Goal: Task Accomplishment & Management: Complete application form

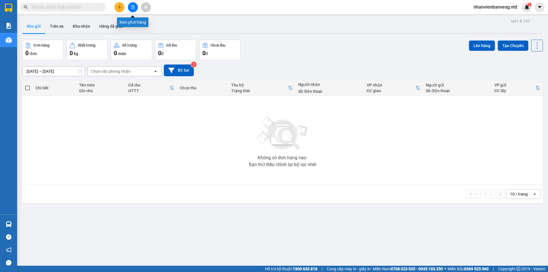
click at [132, 9] on icon "file-add" at bounding box center [133, 7] width 4 height 4
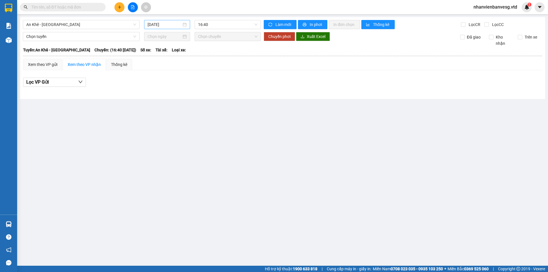
click at [155, 23] on input "[DATE]" at bounding box center [165, 24] width 34 height 6
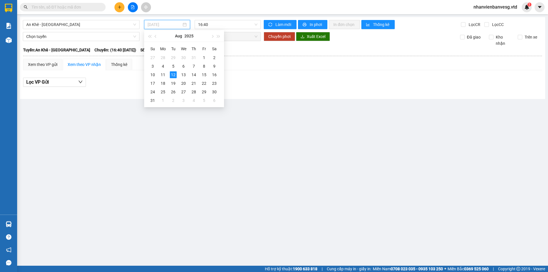
drag, startPoint x: 163, startPoint y: 74, endPoint x: 195, endPoint y: 38, distance: 48.1
click at [163, 73] on div "11" at bounding box center [163, 74] width 7 height 7
type input "[DATE]"
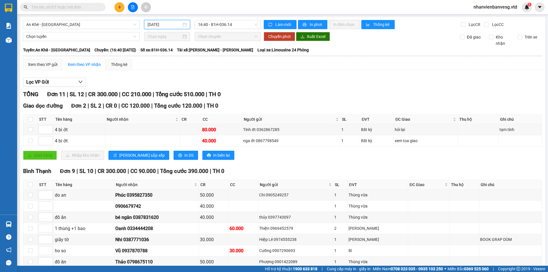
drag, startPoint x: 62, startPoint y: 24, endPoint x: 62, endPoint y: 29, distance: 5.2
click at [62, 25] on span "An Khê - [GEOGRAPHIC_DATA]" at bounding box center [81, 24] width 110 height 9
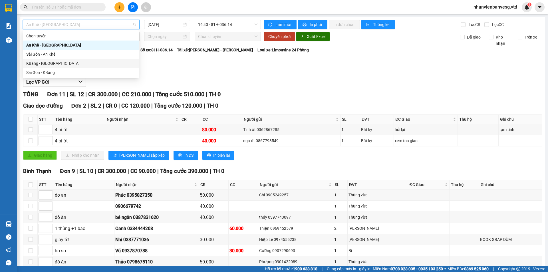
drag, startPoint x: 50, startPoint y: 63, endPoint x: 200, endPoint y: 32, distance: 152.9
click at [52, 61] on div "KBang - [GEOGRAPHIC_DATA]" at bounding box center [80, 63] width 109 height 6
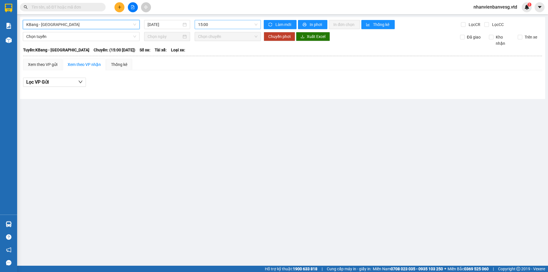
click at [245, 24] on span "15:00" at bounding box center [227, 24] width 59 height 9
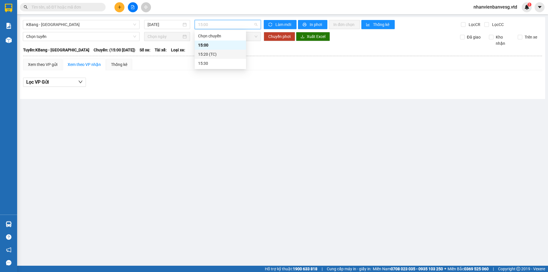
click at [219, 52] on div "15:20 (TC)" at bounding box center [220, 54] width 45 height 6
drag, startPoint x: 225, startPoint y: 25, endPoint x: 225, endPoint y: 28, distance: 2.9
click at [225, 27] on span "15:20 (TC)" at bounding box center [227, 24] width 59 height 9
click at [227, 62] on div "15:30" at bounding box center [220, 63] width 45 height 6
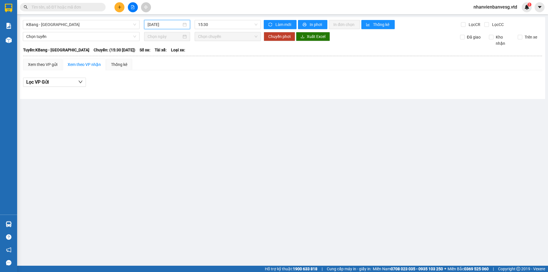
click at [171, 22] on input "[DATE]" at bounding box center [165, 24] width 34 height 6
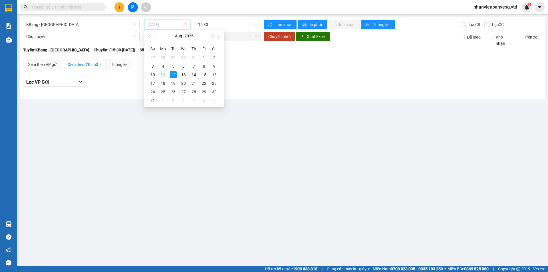
click at [167, 72] on td "11" at bounding box center [163, 74] width 10 height 9
type input "[DATE]"
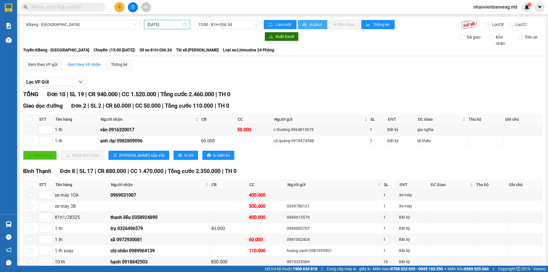
click at [310, 24] on span "In phơi" at bounding box center [316, 24] width 13 height 6
click at [82, 25] on span "KBang - [GEOGRAPHIC_DATA]" at bounding box center [81, 24] width 110 height 9
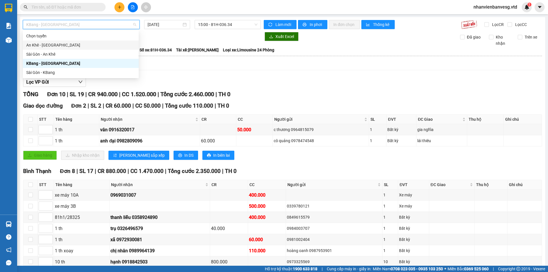
click at [82, 46] on div "An Khê - [GEOGRAPHIC_DATA]" at bounding box center [80, 45] width 109 height 6
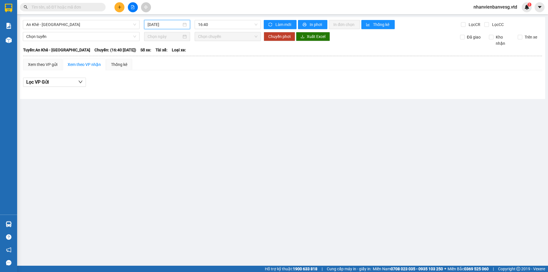
drag, startPoint x: 180, startPoint y: 25, endPoint x: 176, endPoint y: 44, distance: 19.7
click at [180, 25] on input "[DATE]" at bounding box center [165, 24] width 34 height 6
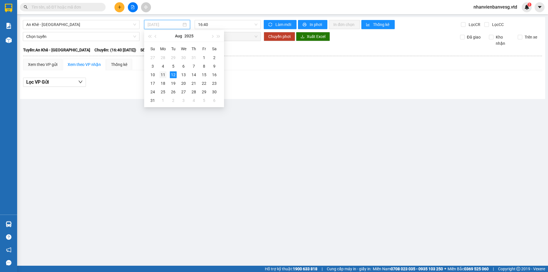
click at [166, 74] on div "11" at bounding box center [163, 74] width 7 height 7
type input "[DATE]"
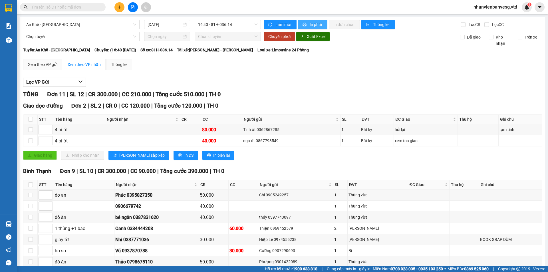
click at [310, 27] on span "In phơi" at bounding box center [316, 24] width 13 height 6
click at [78, 5] on input "text" at bounding box center [64, 7] width 67 height 6
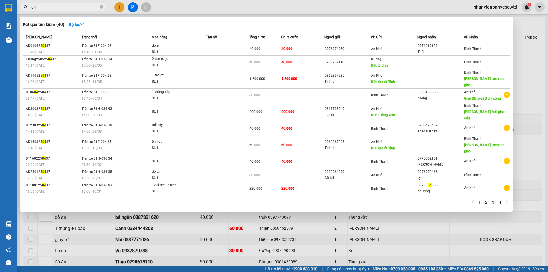
type input "0"
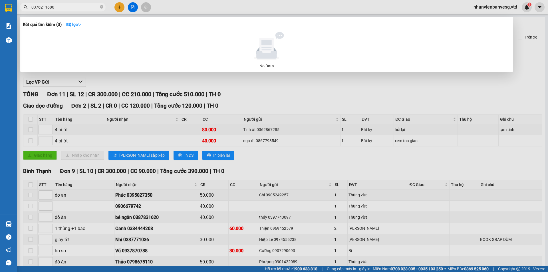
type input "0376211686"
click at [107, 86] on div at bounding box center [274, 136] width 548 height 272
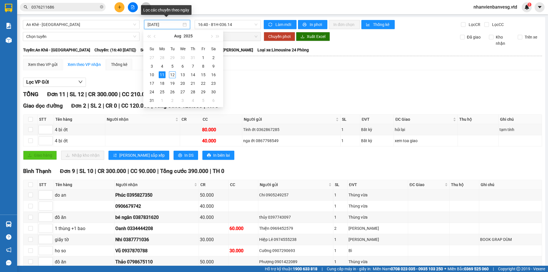
click at [160, 26] on input "[DATE]" at bounding box center [165, 24] width 34 height 6
click at [153, 74] on div "10" at bounding box center [151, 74] width 7 height 7
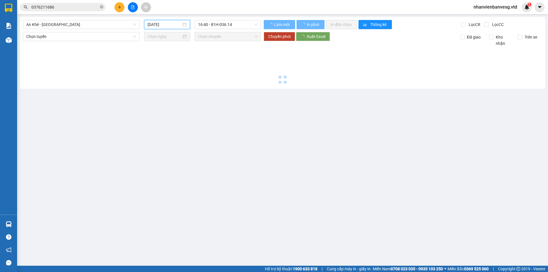
type input "[DATE]"
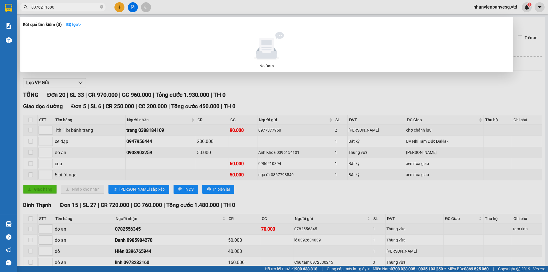
drag, startPoint x: 72, startPoint y: 6, endPoint x: 31, endPoint y: 16, distance: 43.1
click at [31, 12] on div "Kết quả tìm kiếm ( 0 ) Bộ lọc No Data 0376211686" at bounding box center [55, 7] width 111 height 10
type input "144"
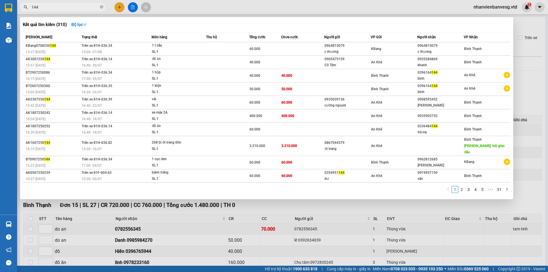
drag, startPoint x: 58, startPoint y: 6, endPoint x: 22, endPoint y: 11, distance: 36.3
click at [22, 11] on div "Kết quả tìm kiếm ( 310 ) Bộ lọc Mã ĐH Trạng thái Món hàng Thu hộ Tổng cước Chưa…" at bounding box center [55, 7] width 111 height 10
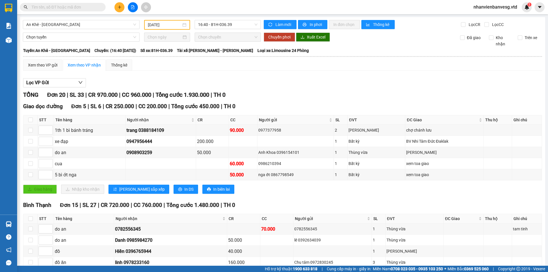
click at [66, 8] on input "text" at bounding box center [64, 7] width 67 height 6
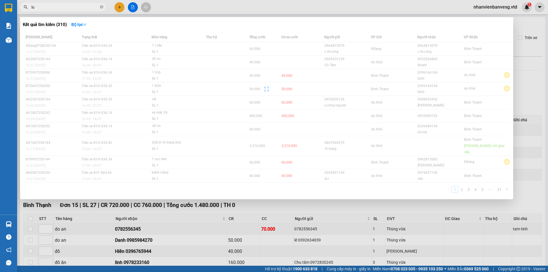
type input "l"
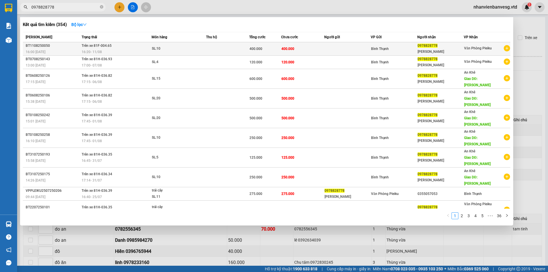
type input "0978828778"
click at [294, 49] on td "400.000" at bounding box center [302, 48] width 43 height 13
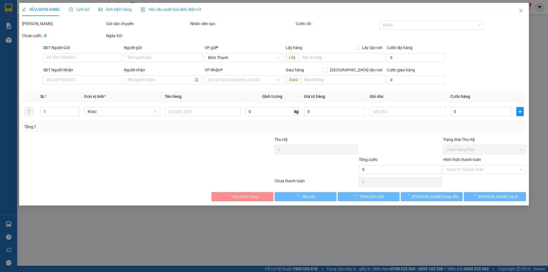
type input "0978828778"
type input "[PERSON_NAME]"
type input "400.000"
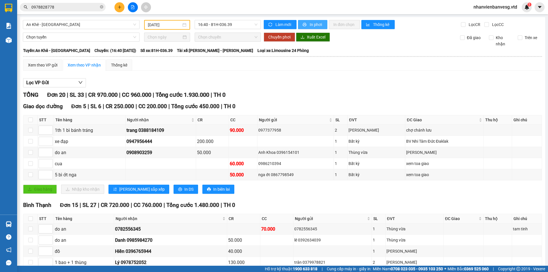
drag, startPoint x: 313, startPoint y: 23, endPoint x: 309, endPoint y: 22, distance: 3.4
click at [312, 23] on span "In phơi" at bounding box center [316, 24] width 13 height 6
click at [97, 27] on span "An Khê - [GEOGRAPHIC_DATA]" at bounding box center [81, 24] width 110 height 9
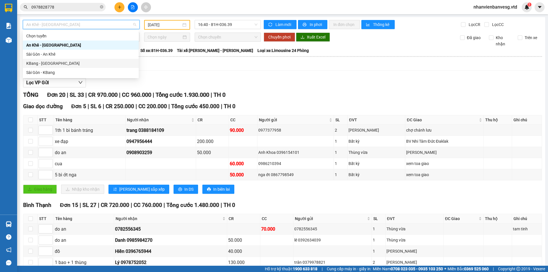
click at [82, 61] on div "KBang - [GEOGRAPHIC_DATA]" at bounding box center [80, 63] width 109 height 6
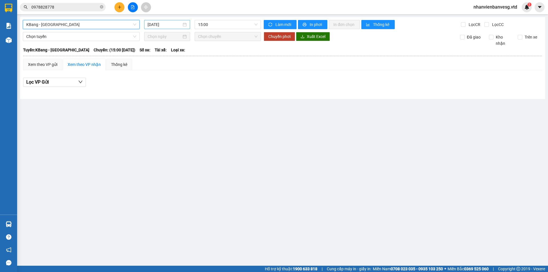
click at [158, 24] on input "[DATE]" at bounding box center [165, 24] width 34 height 6
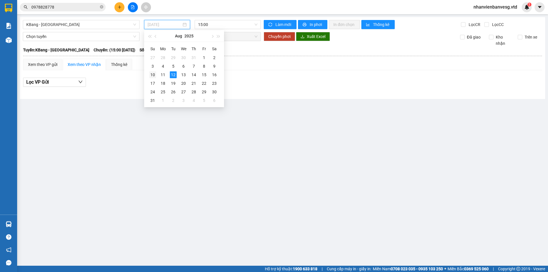
click at [156, 74] on td "10" at bounding box center [153, 74] width 10 height 9
type input "[DATE]"
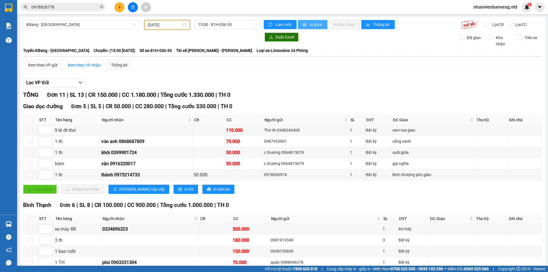
click at [311, 28] on button "In phơi" at bounding box center [312, 24] width 29 height 9
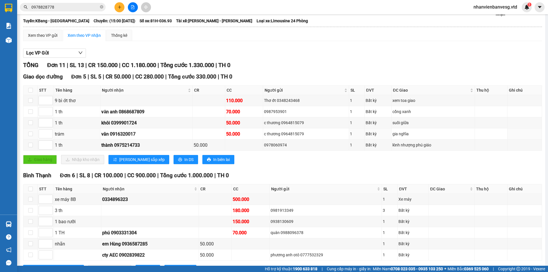
scroll to position [54, 0]
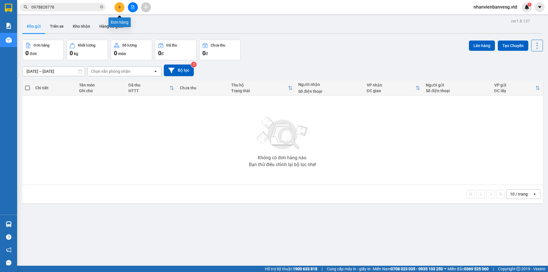
drag, startPoint x: 118, startPoint y: 7, endPoint x: 128, endPoint y: 21, distance: 16.9
click at [124, 16] on body "Kết quả tìm kiếm ( 354 ) Bộ lọc Mã ĐH Trạng thái Món hàng Thu hộ Tổng cước Chưa…" at bounding box center [274, 136] width 548 height 272
click at [121, 9] on button at bounding box center [119, 7] width 10 height 10
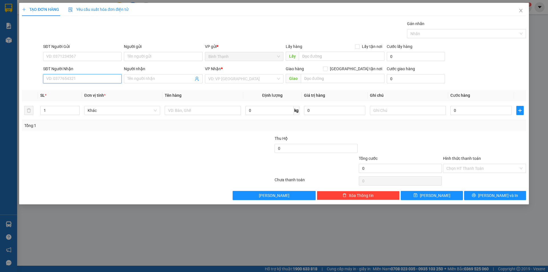
click at [74, 77] on input "SĐT Người Nhận" at bounding box center [82, 78] width 78 height 9
type input "0359"
click at [169, 80] on input "Người nhận" at bounding box center [160, 79] width 66 height 6
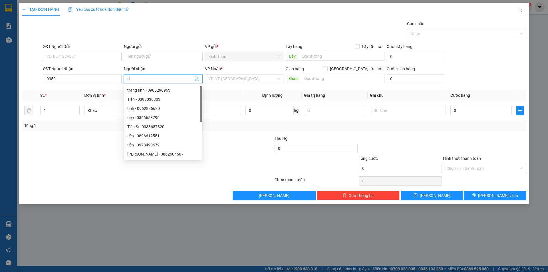
type input "tiê"
click at [151, 144] on div "tiên - 0359988304" at bounding box center [163, 145] width 72 height 6
type input "0359988304"
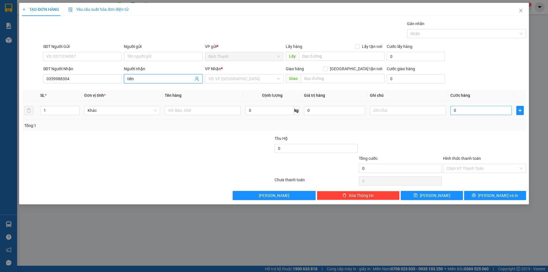
type input "tiên"
type input "5"
type input "50"
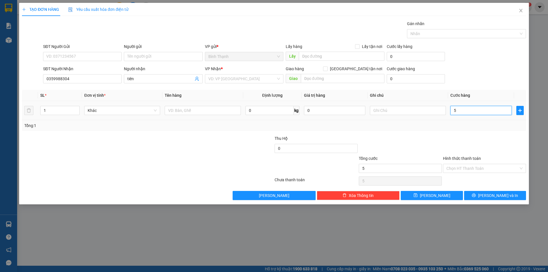
type input "50"
type input "500"
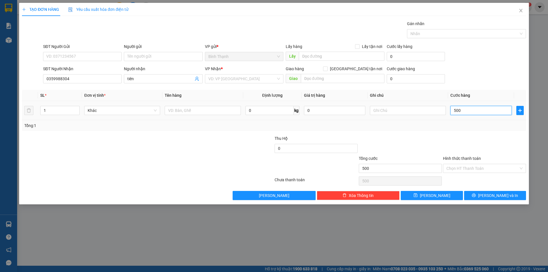
type input "5.000"
type input "50.000"
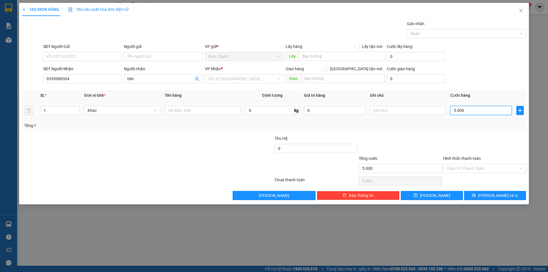
type input "50.000"
drag, startPoint x: 480, startPoint y: 168, endPoint x: 480, endPoint y: 174, distance: 5.4
click at [480, 171] on input "Hình thức thanh toán" at bounding box center [482, 168] width 72 height 9
click at [476, 184] on div "Transit Pickup Surcharge Ids Transit Deliver Surcharge Ids Transit Deliver Surc…" at bounding box center [274, 111] width 504 height 180
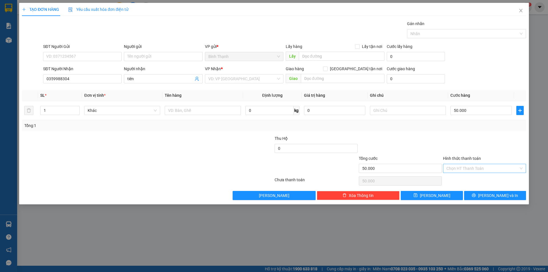
click at [467, 169] on input "Hình thức thanh toán" at bounding box center [482, 168] width 72 height 9
click at [463, 178] on div "Tại văn phòng" at bounding box center [484, 180] width 76 height 6
type input "0"
click at [509, 196] on button "[PERSON_NAME] và In" at bounding box center [495, 195] width 62 height 9
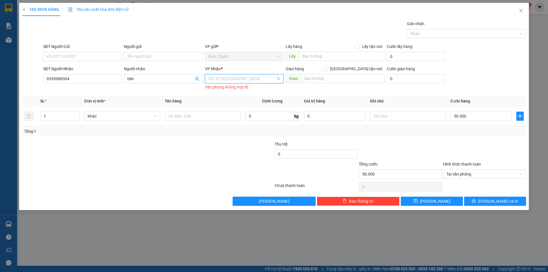
click at [219, 77] on input "search" at bounding box center [242, 78] width 68 height 9
click at [221, 96] on div "An Khê" at bounding box center [244, 99] width 72 height 6
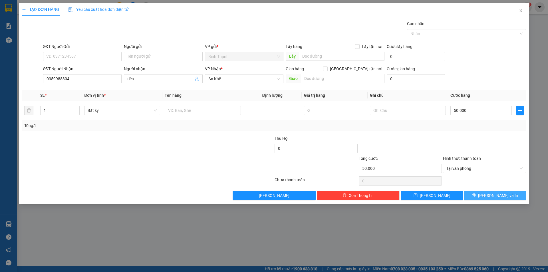
click at [495, 198] on span "[PERSON_NAME] và In" at bounding box center [498, 195] width 40 height 6
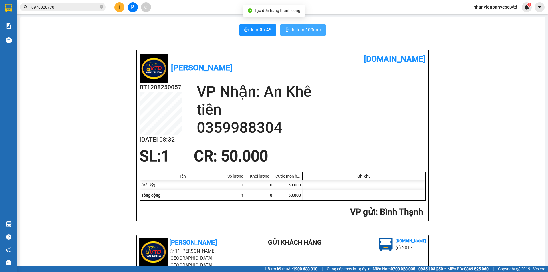
click at [305, 29] on span "In tem 100mm" at bounding box center [306, 29] width 29 height 7
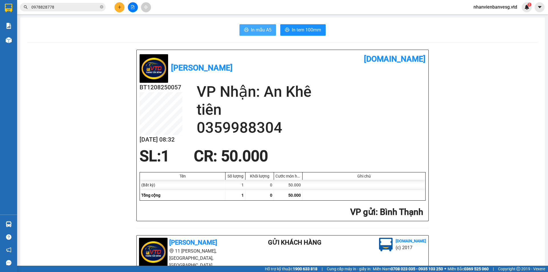
drag, startPoint x: 262, startPoint y: 29, endPoint x: 266, endPoint y: 29, distance: 4.1
click at [263, 30] on span "In mẫu A5" at bounding box center [261, 29] width 21 height 7
click at [247, 34] on button "In mẫu A5" at bounding box center [257, 29] width 37 height 11
drag, startPoint x: 479, startPoint y: 189, endPoint x: 488, endPoint y: 154, distance: 36.8
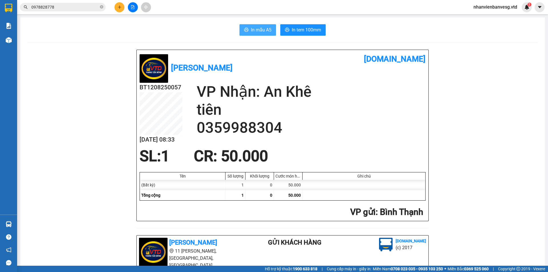
click at [261, 25] on button "In mẫu A5" at bounding box center [257, 29] width 37 height 11
